Goal: Information Seeking & Learning: Learn about a topic

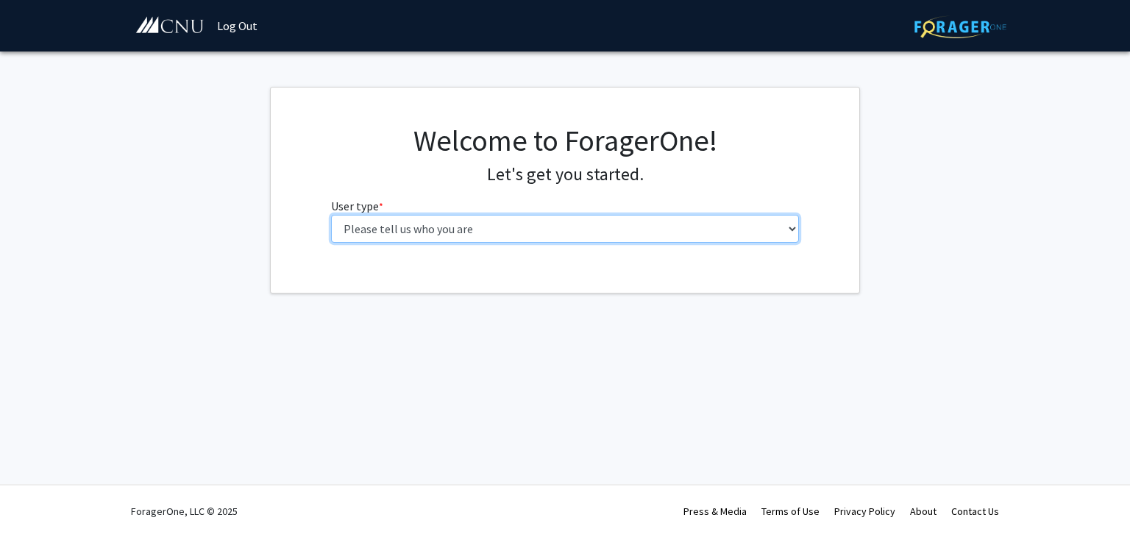
click at [768, 233] on select "Please tell us who you are Undergraduate Student Master's Student Doctoral Cand…" at bounding box center [565, 229] width 469 height 28
select select "1: undergrad"
click at [331, 215] on select "Please tell us who you are Undergraduate Student Master's Student Doctoral Cand…" at bounding box center [565, 229] width 469 height 28
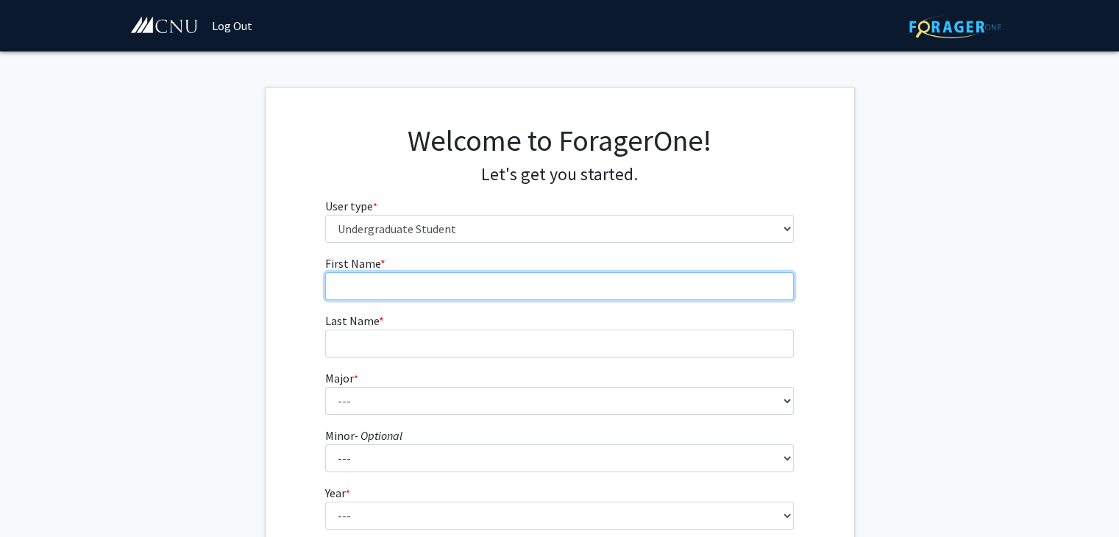
click at [682, 288] on input "First Name * required" at bounding box center [559, 286] width 469 height 28
type input "[PERSON_NAME]"
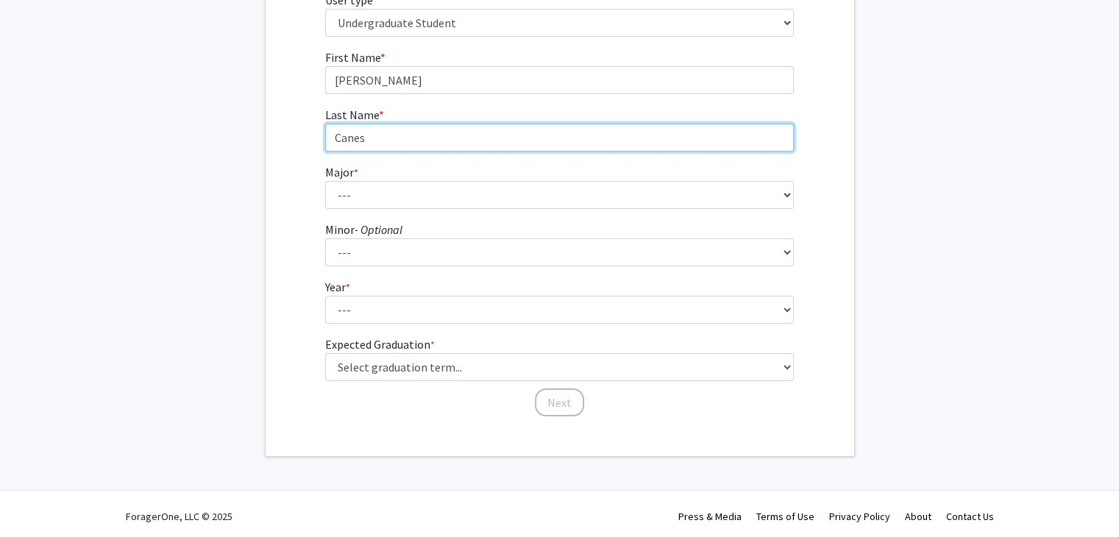
scroll to position [211, 0]
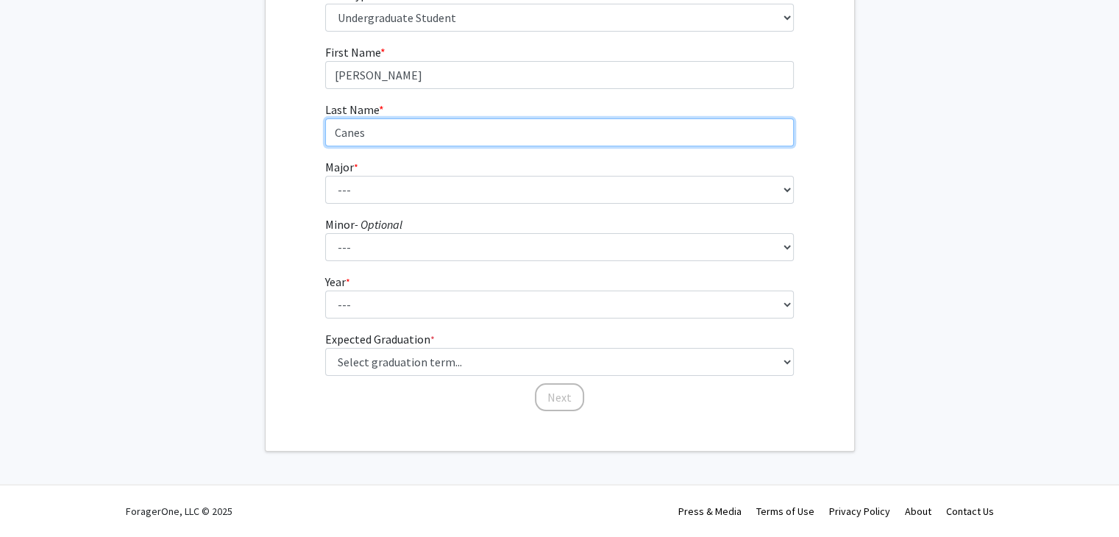
type input "Canes"
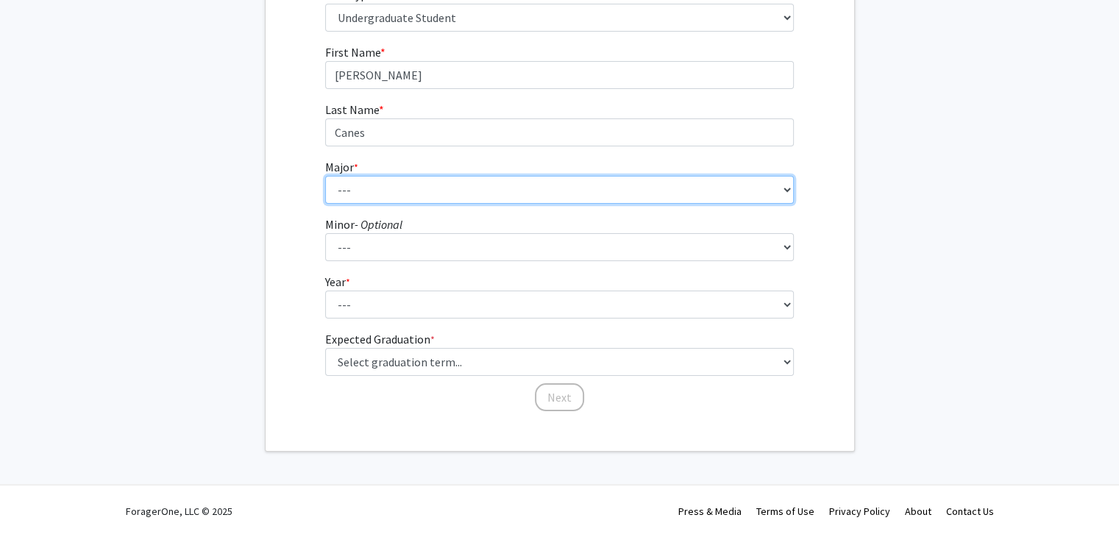
click at [704, 196] on select "--- Accounting Applied Physics Art History Biochemistry Biology Chemistry Class…" at bounding box center [559, 190] width 469 height 28
select select "31: 642"
click at [325, 176] on select "--- Accounting Applied Physics Art History Biochemistry Biology Chemistry Class…" at bounding box center [559, 190] width 469 height 28
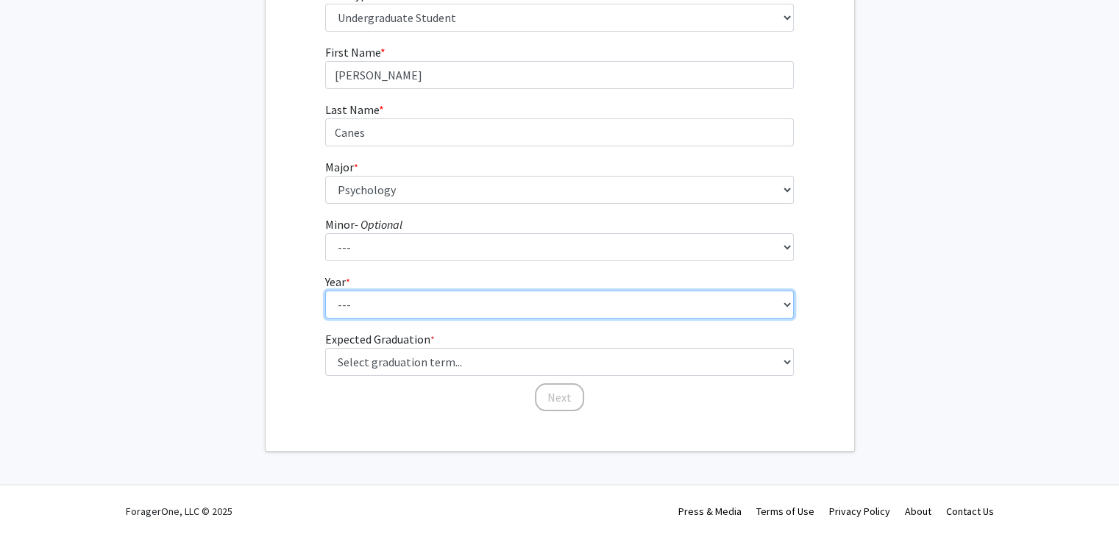
click at [602, 302] on select "--- First-year Sophomore Junior Senior Postbaccalaureate Certificate" at bounding box center [559, 305] width 469 height 28
select select "2: sophomore"
click at [325, 291] on select "--- First-year Sophomore Junior Senior Postbaccalaureate Certificate" at bounding box center [559, 305] width 469 height 28
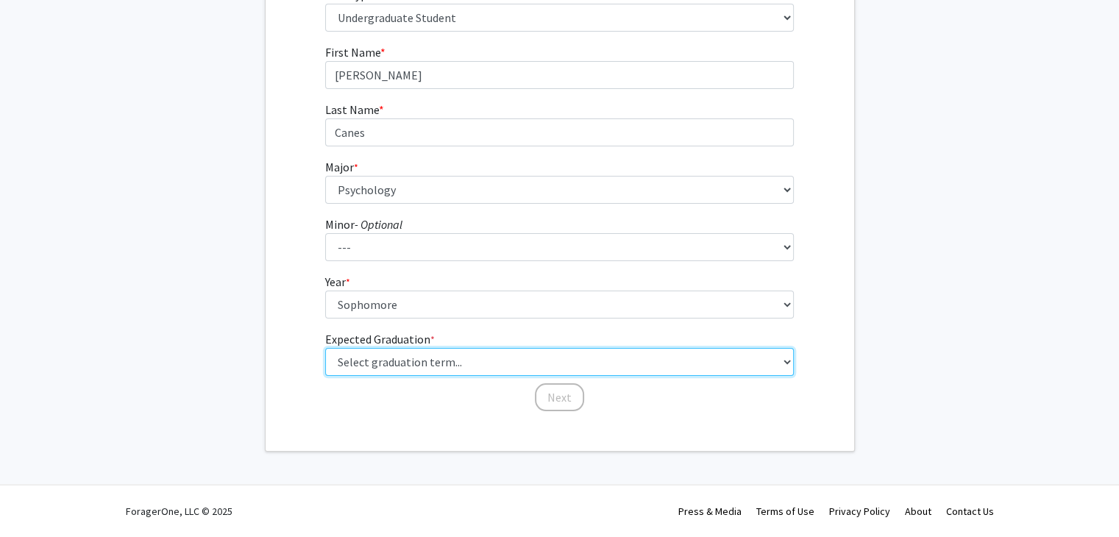
click at [677, 369] on select "Select graduation term... Spring 2025 Summer 2025 Fall 2025 Winter 2025 Spring …" at bounding box center [559, 362] width 469 height 28
select select "13: spring_2028"
click at [325, 348] on select "Select graduation term... Spring 2025 Summer 2025 Fall 2025 Winter 2025 Spring …" at bounding box center [559, 362] width 469 height 28
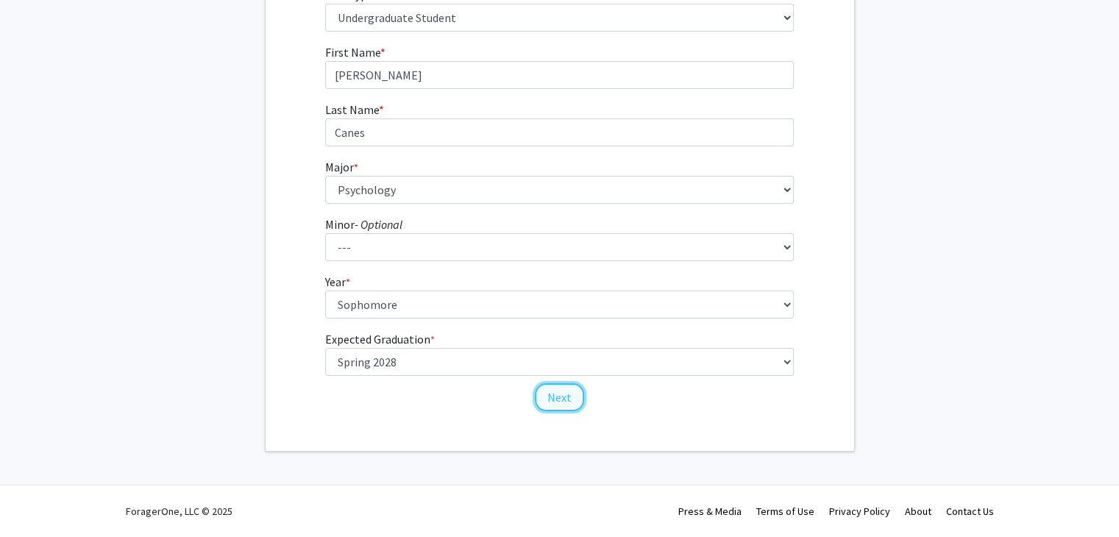
click at [565, 394] on button "Next" at bounding box center [559, 397] width 49 height 28
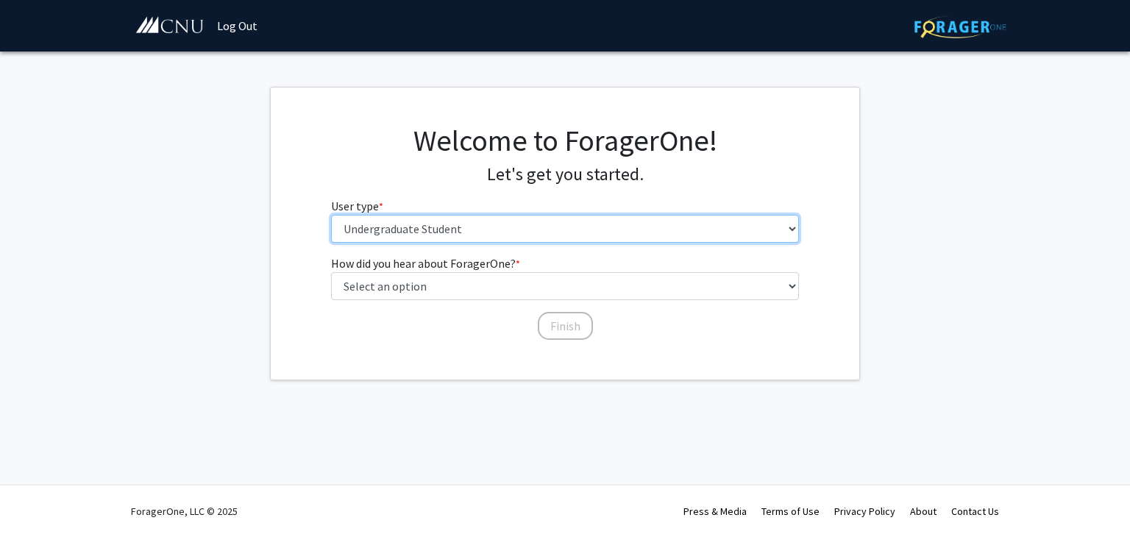
click at [554, 232] on select "Please tell us who you are Undergraduate Student Master's Student Doctoral Cand…" at bounding box center [565, 229] width 469 height 28
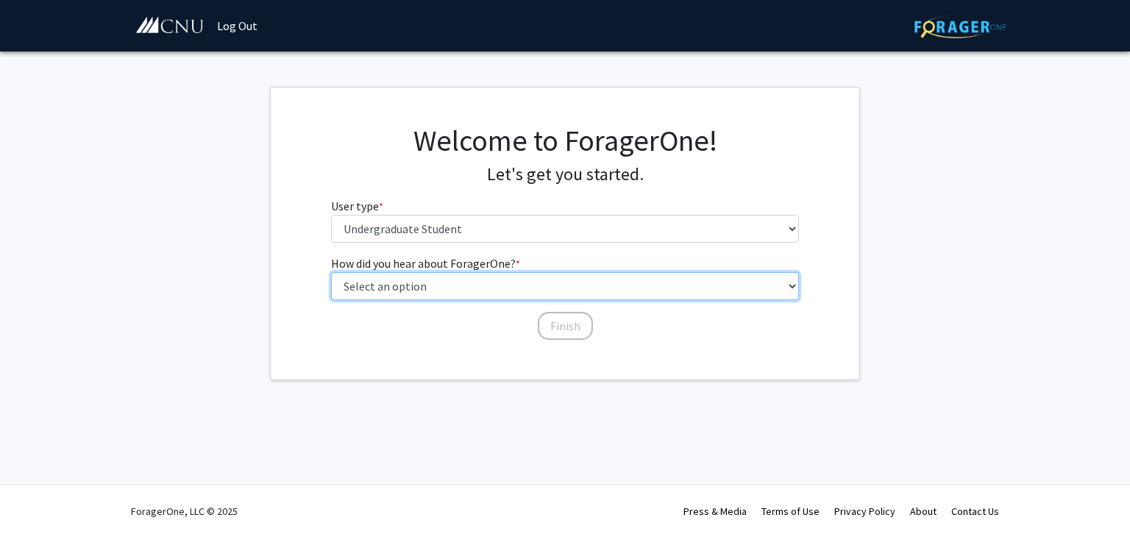
click at [606, 287] on select "Select an option Peer/student recommendation Faculty/staff recommendation Unive…" at bounding box center [565, 286] width 469 height 28
select select "1: peer_recommendation"
click at [331, 272] on select "Select an option Peer/student recommendation Faculty/staff recommendation Unive…" at bounding box center [565, 286] width 469 height 28
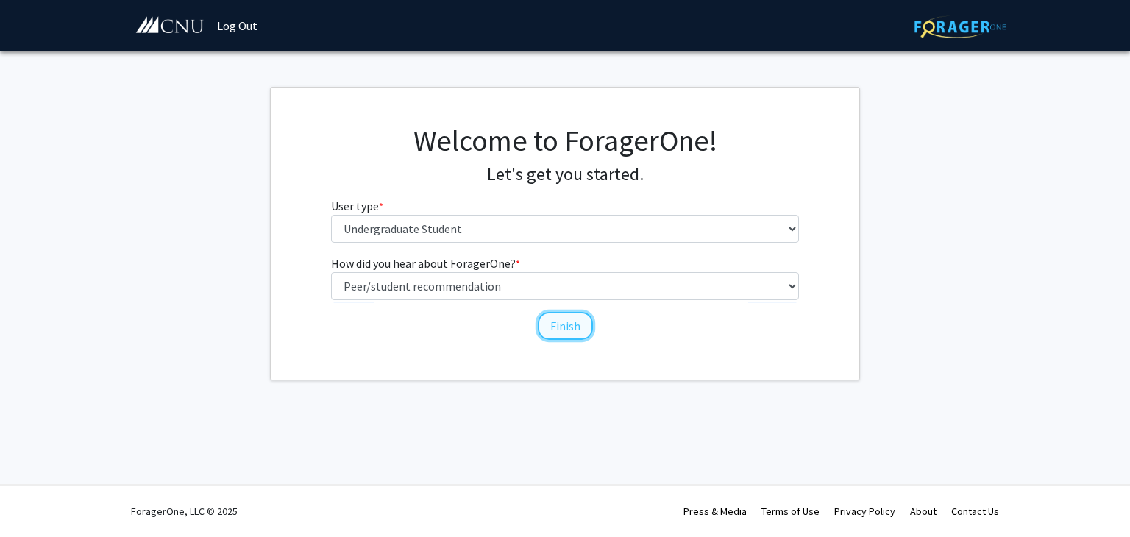
click at [567, 323] on button "Finish" at bounding box center [565, 326] width 55 height 28
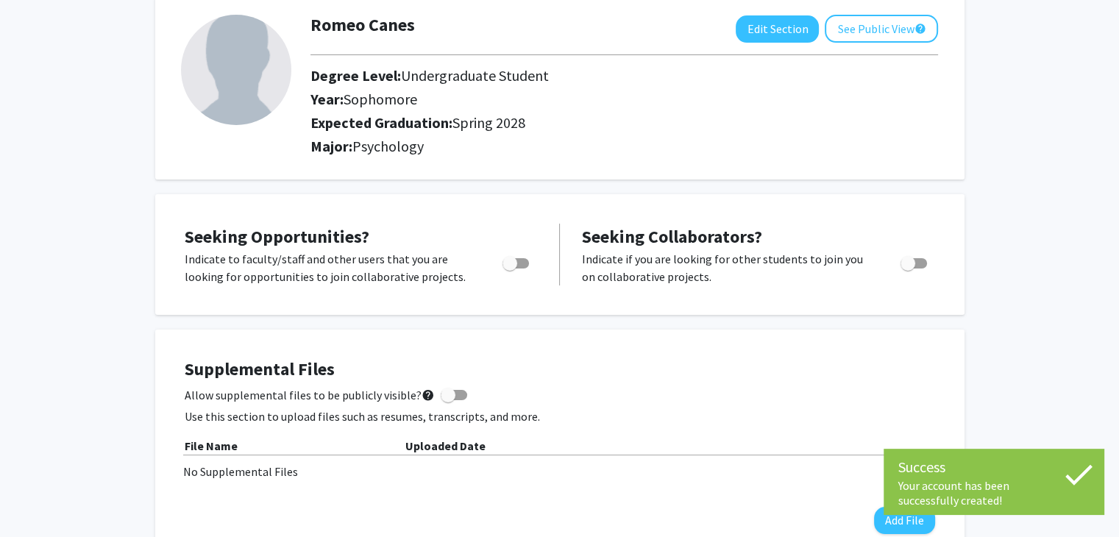
scroll to position [85, 0]
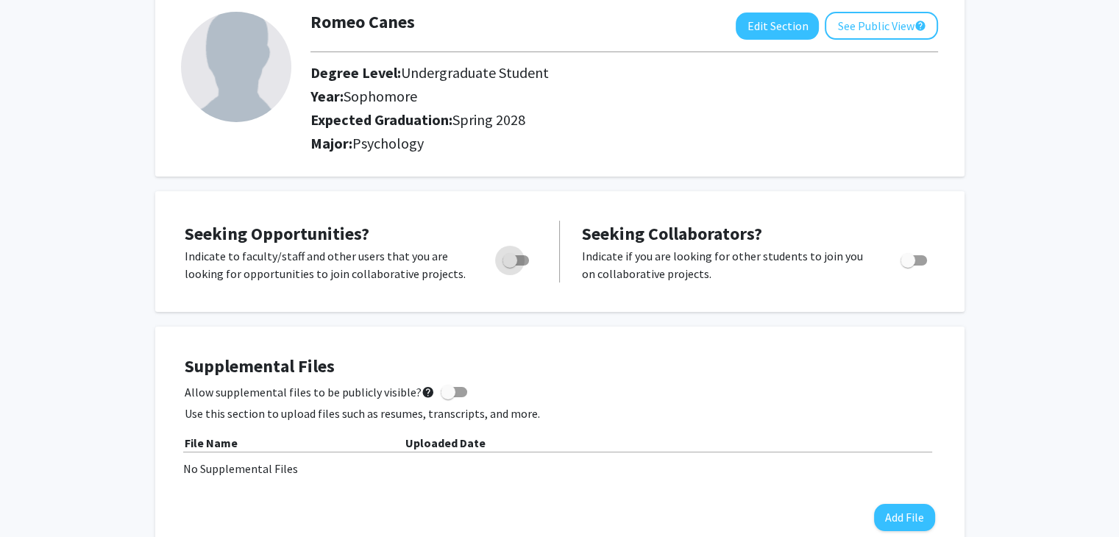
click at [520, 257] on span "Toggle" at bounding box center [516, 260] width 26 height 10
click at [510, 266] on input "Are you actively seeking opportunities?" at bounding box center [509, 266] width 1 height 1
checkbox input "true"
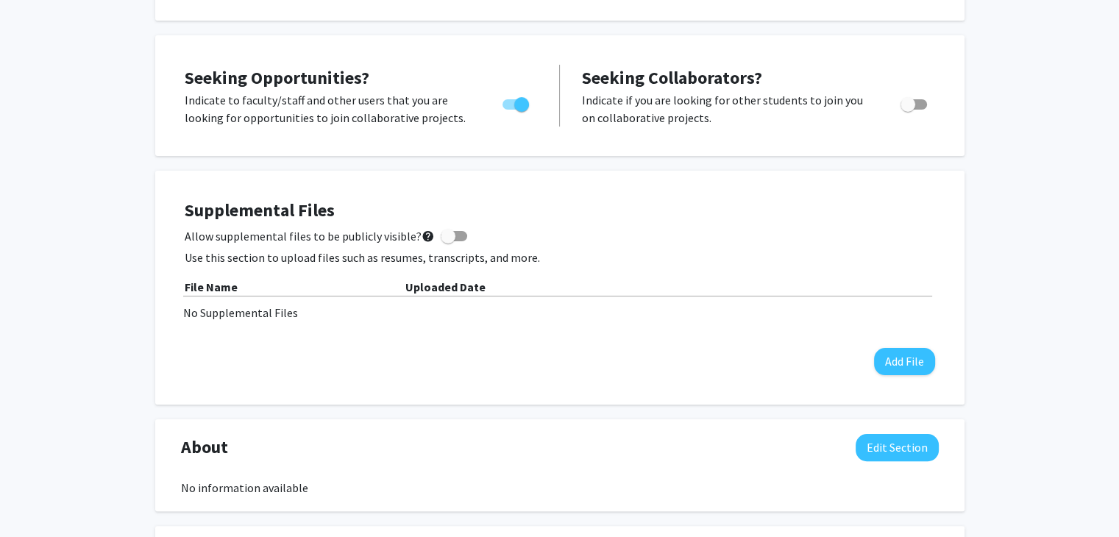
scroll to position [0, 0]
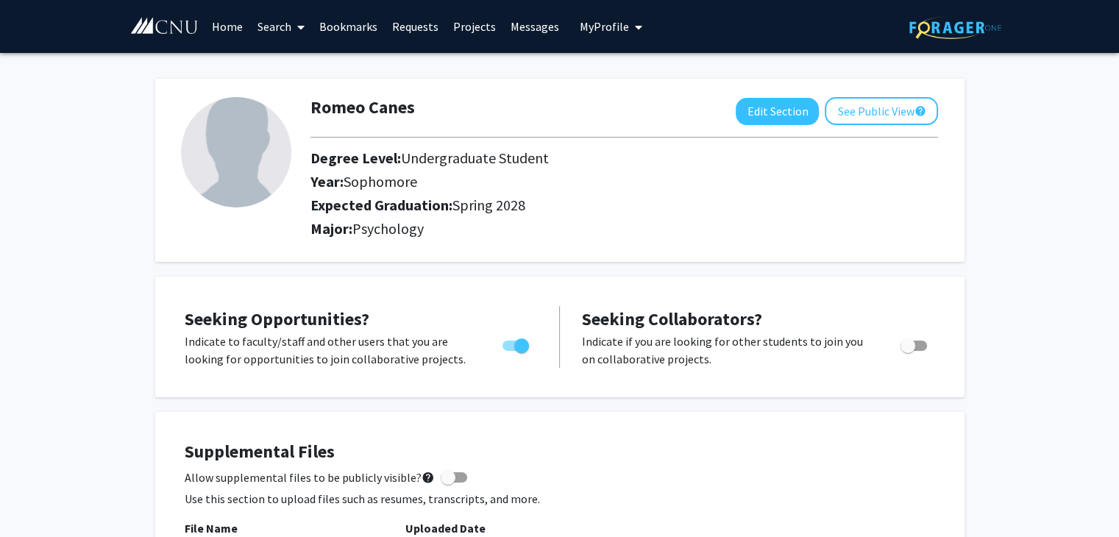
click at [472, 30] on link "Projects" at bounding box center [474, 27] width 57 height 52
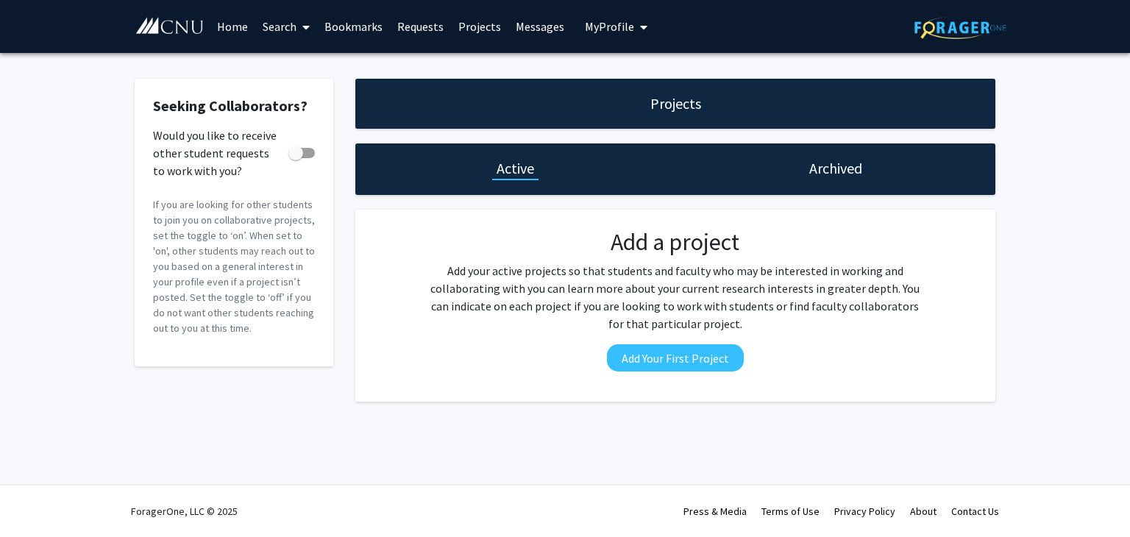
click at [423, 30] on link "Requests" at bounding box center [420, 27] width 61 height 52
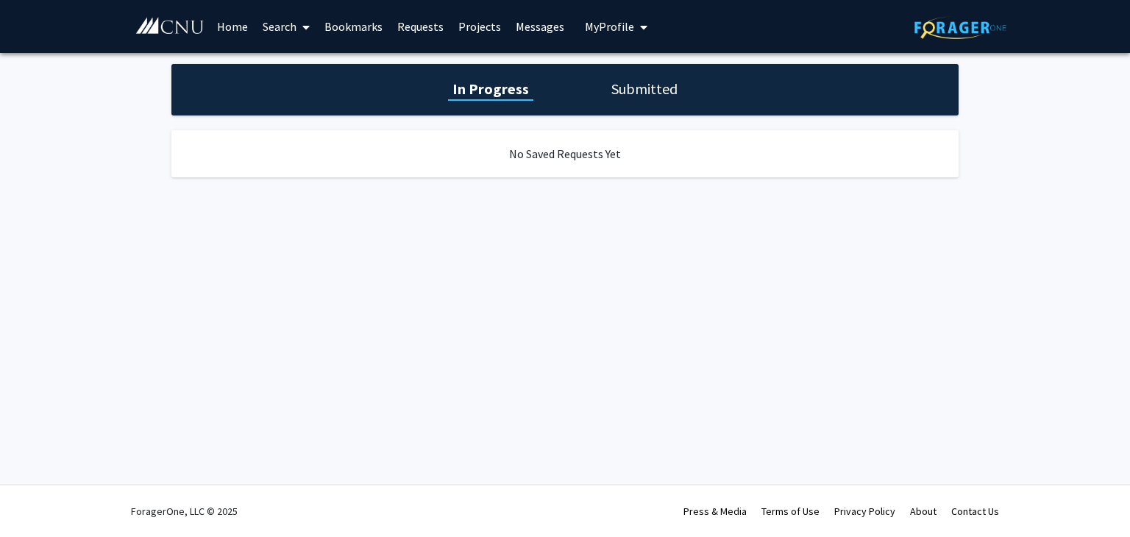
click at [210, 30] on link "Home" at bounding box center [233, 27] width 46 height 52
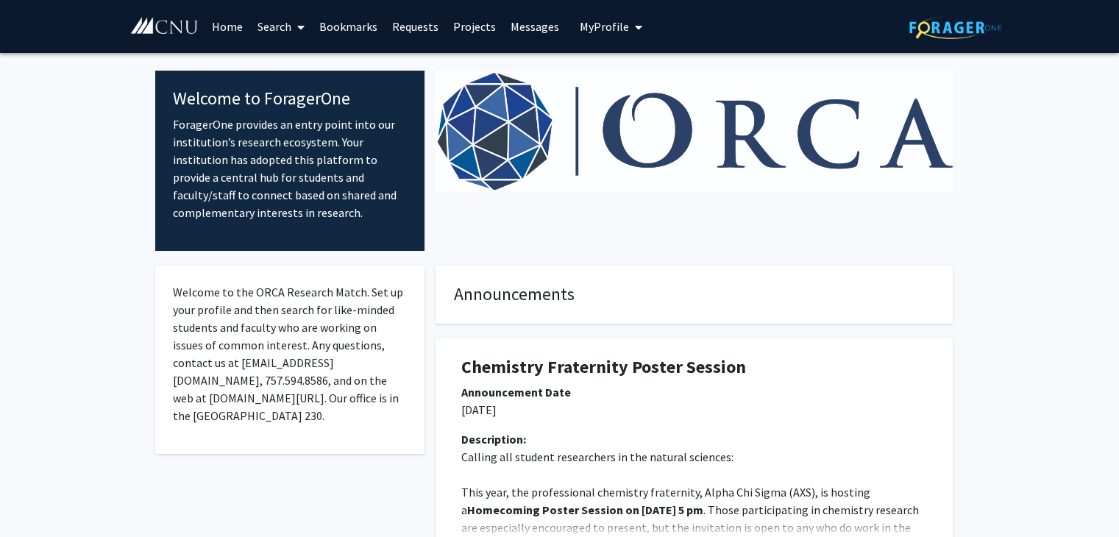
click at [283, 17] on link "Search" at bounding box center [281, 27] width 62 height 52
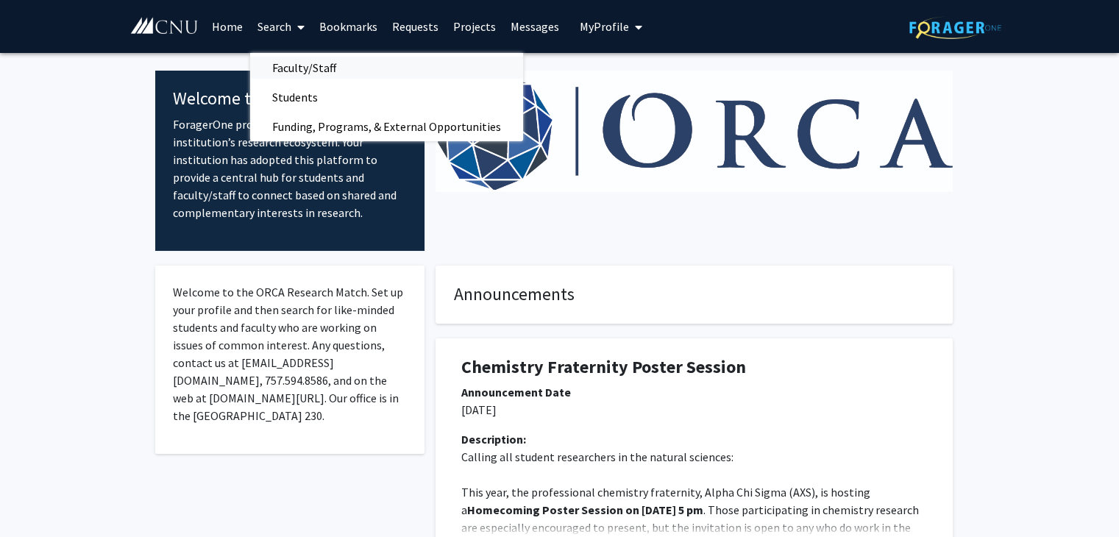
click at [318, 65] on span "Faculty/Staff" at bounding box center [304, 67] width 108 height 29
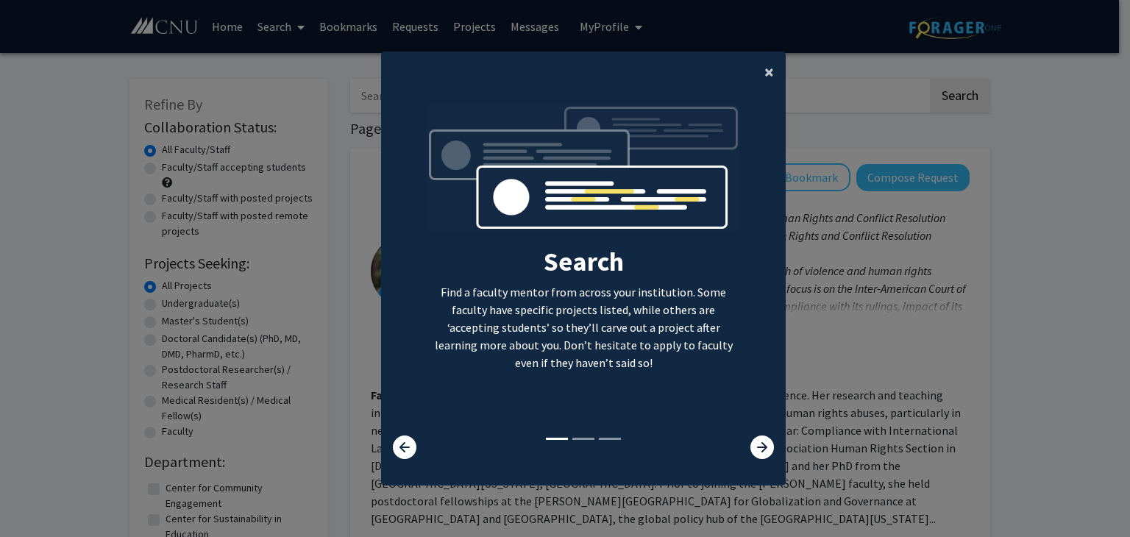
click at [765, 79] on span "×" at bounding box center [770, 71] width 10 height 23
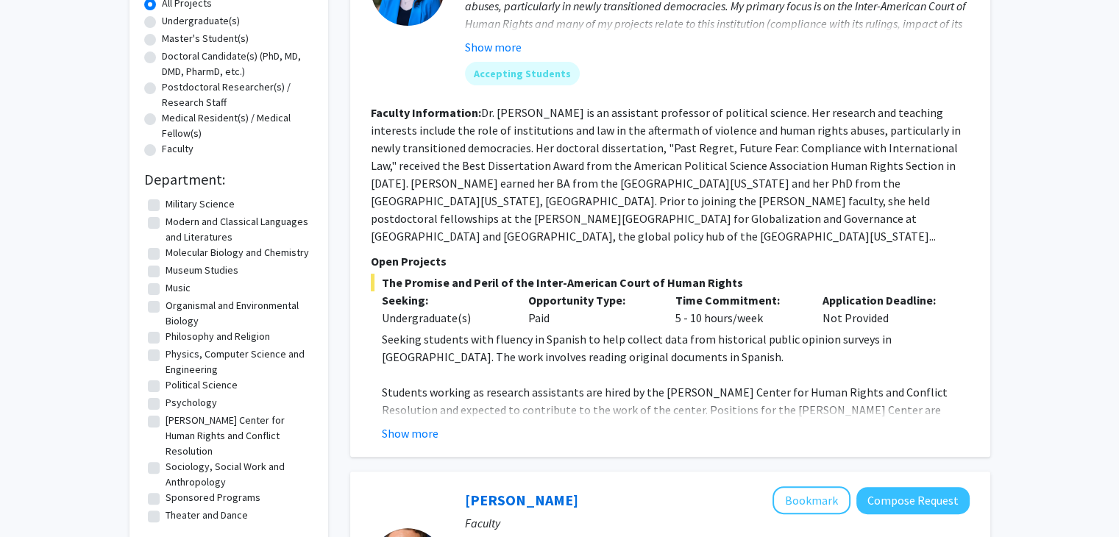
scroll to position [284, 0]
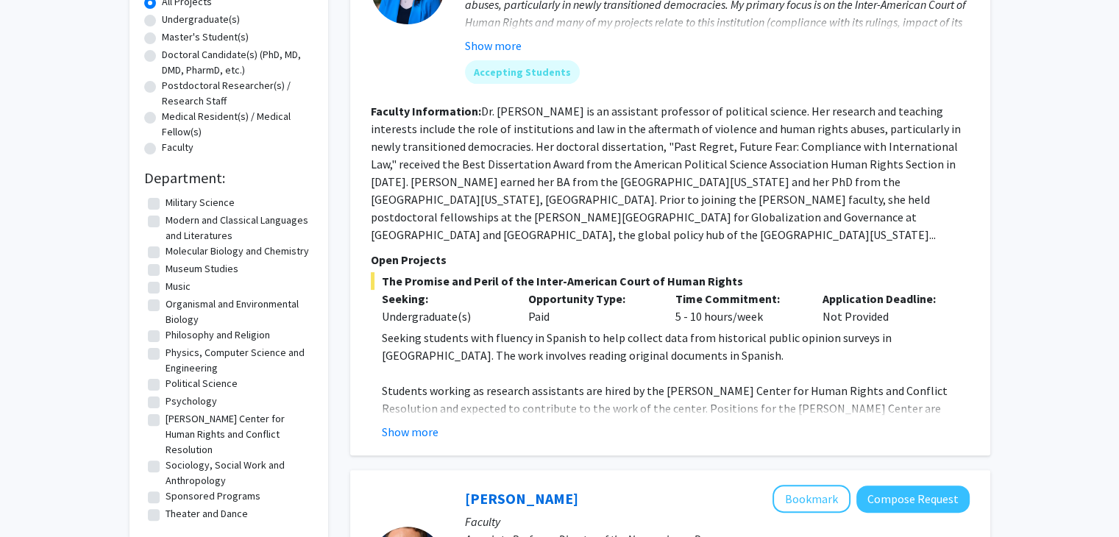
click at [166, 284] on label "Music" at bounding box center [178, 286] width 25 height 15
click at [166, 284] on input "Music" at bounding box center [171, 284] width 10 height 10
checkbox input "true"
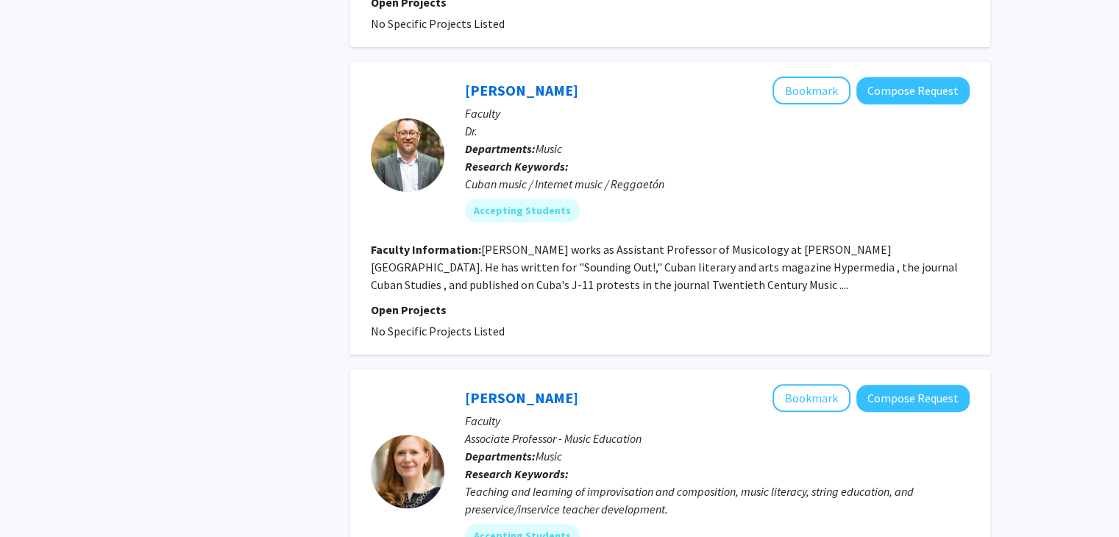
scroll to position [300, 0]
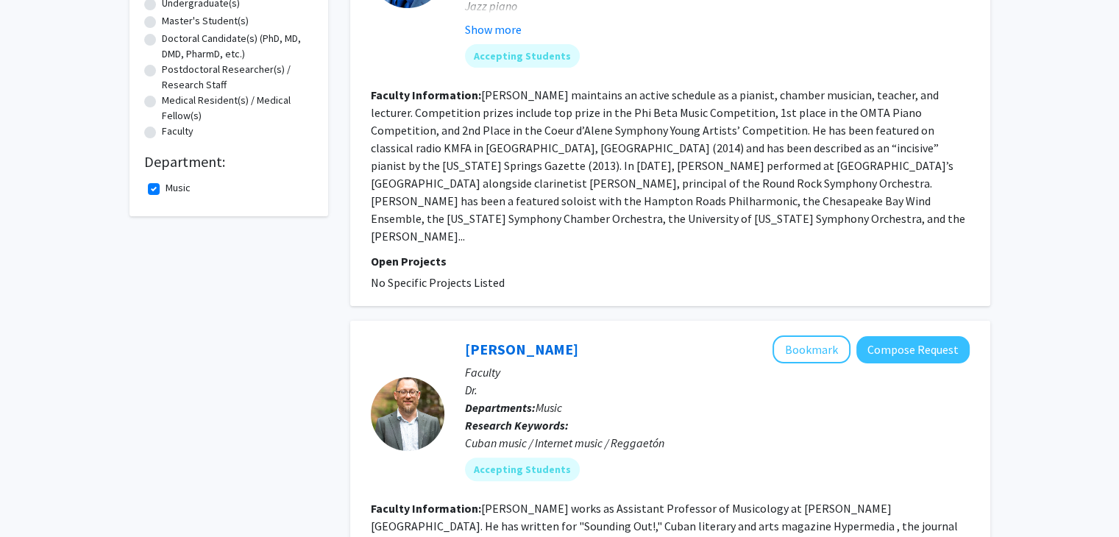
click at [166, 191] on label "Music" at bounding box center [178, 187] width 25 height 15
click at [166, 190] on input "Music" at bounding box center [171, 185] width 10 height 10
checkbox input "false"
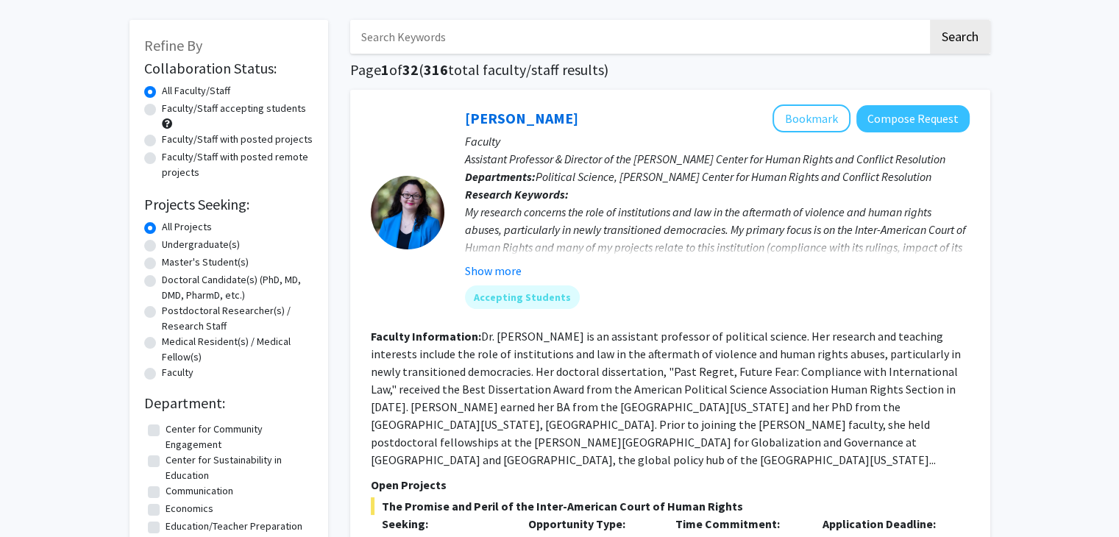
scroll to position [60, 0]
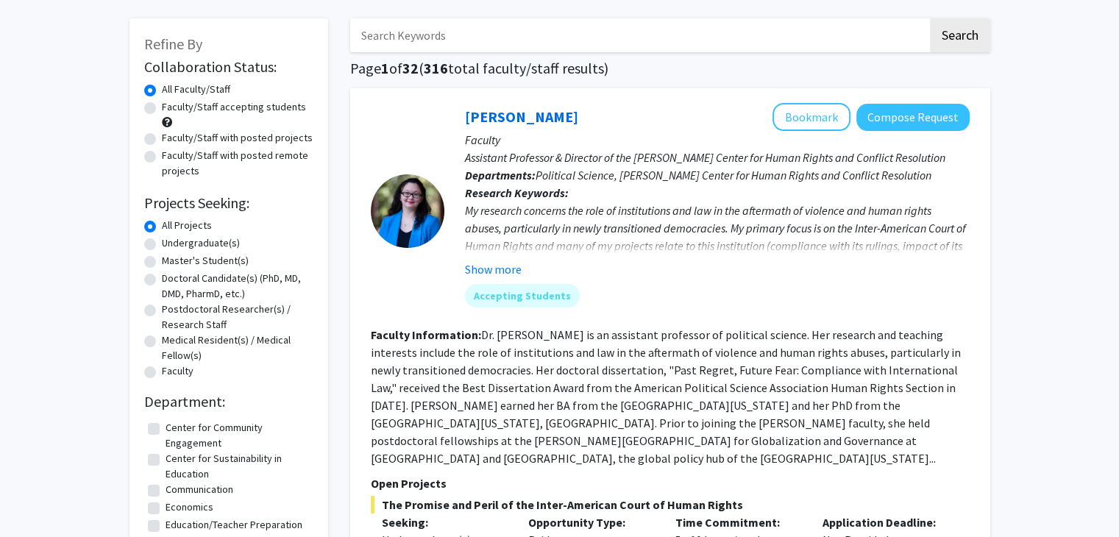
click at [162, 142] on label "Faculty/Staff with posted projects" at bounding box center [237, 137] width 151 height 15
click at [162, 140] on input "Faculty/Staff with posted projects" at bounding box center [167, 135] width 10 height 10
radio input "true"
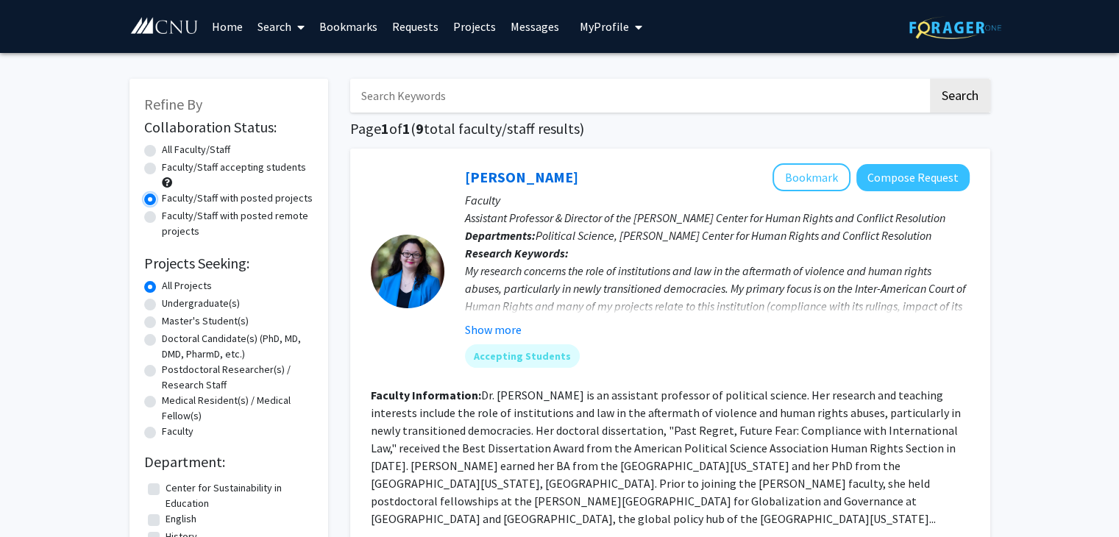
scroll to position [164, 0]
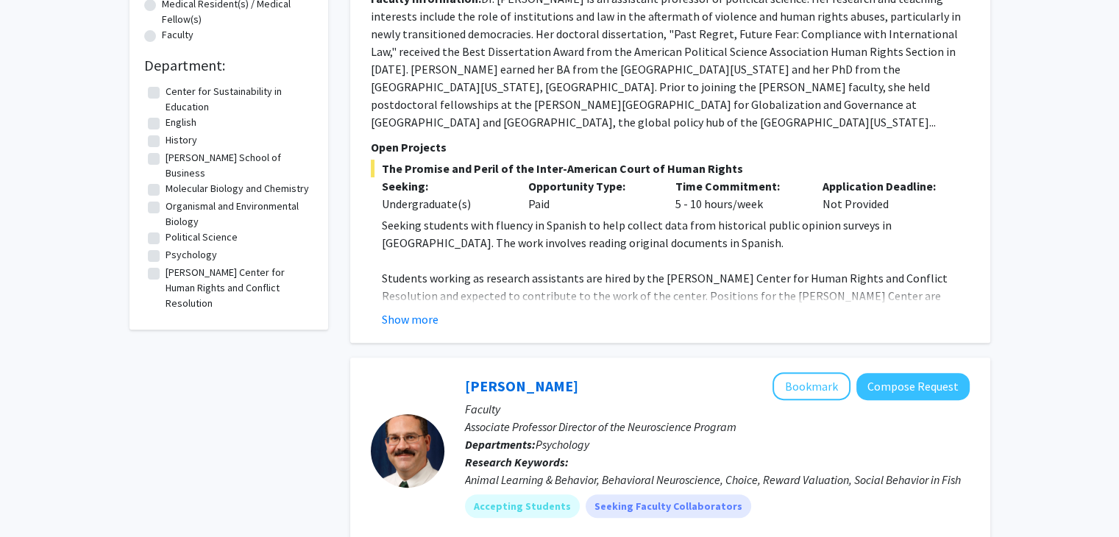
scroll to position [397, 0]
click at [162, 254] on fg-checkbox "Psychology Psychology" at bounding box center [229, 256] width 162 height 18
click at [160, 254] on fg-checkbox "Psychology Psychology" at bounding box center [229, 256] width 162 height 18
click at [166, 253] on label "Psychology" at bounding box center [192, 254] width 52 height 15
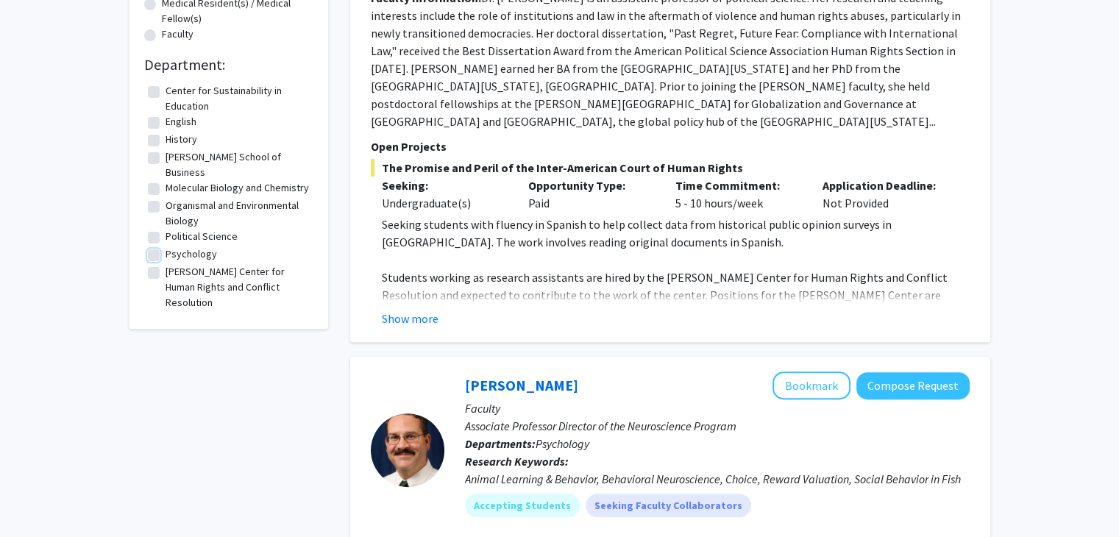
click at [166, 253] on input "Psychology" at bounding box center [171, 252] width 10 height 10
checkbox input "true"
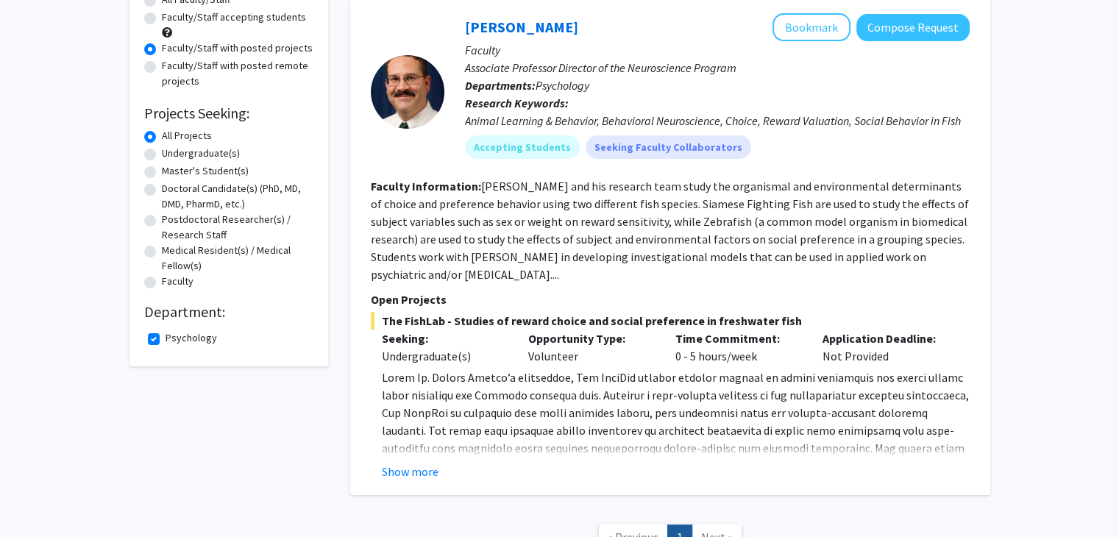
scroll to position [153, 0]
